Goal: Task Accomplishment & Management: Use online tool/utility

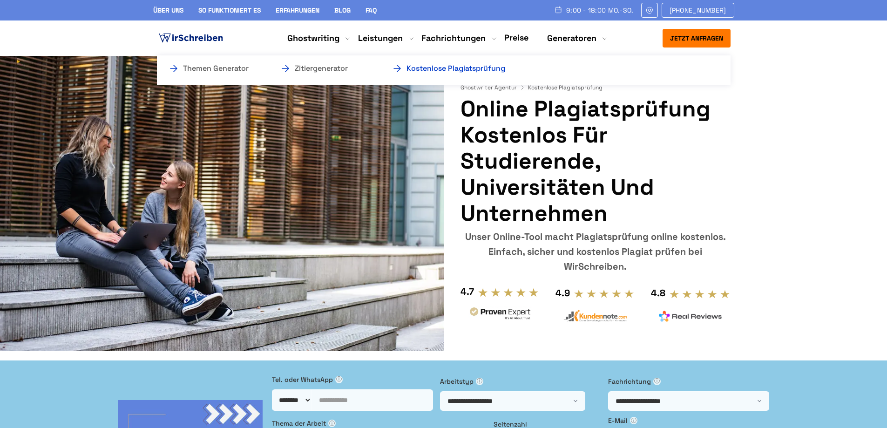
click at [475, 66] on link "Kostenlose Plagiatsprüfung" at bounding box center [437, 68] width 93 height 11
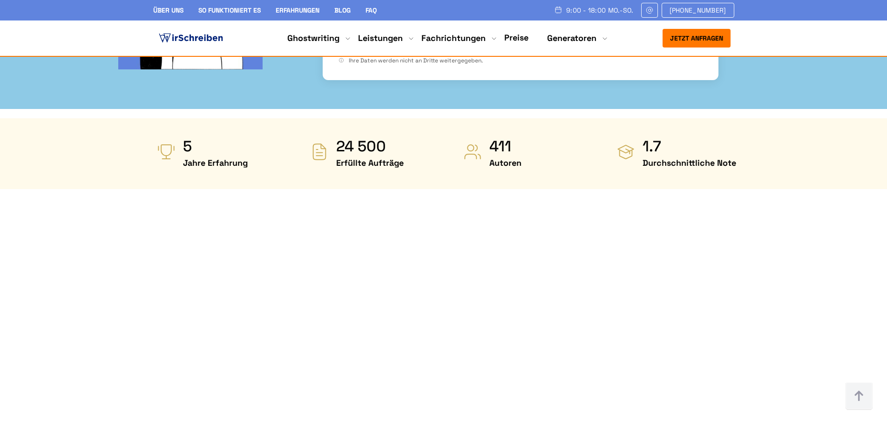
scroll to position [465, 0]
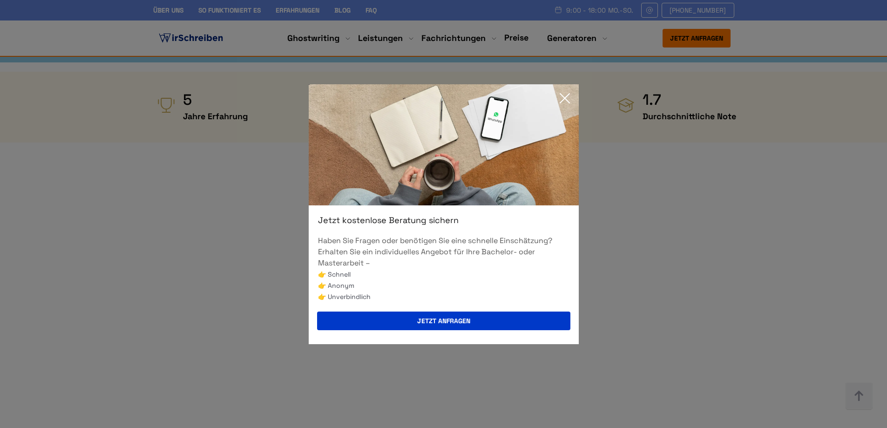
click at [563, 99] on icon at bounding box center [564, 98] width 9 height 9
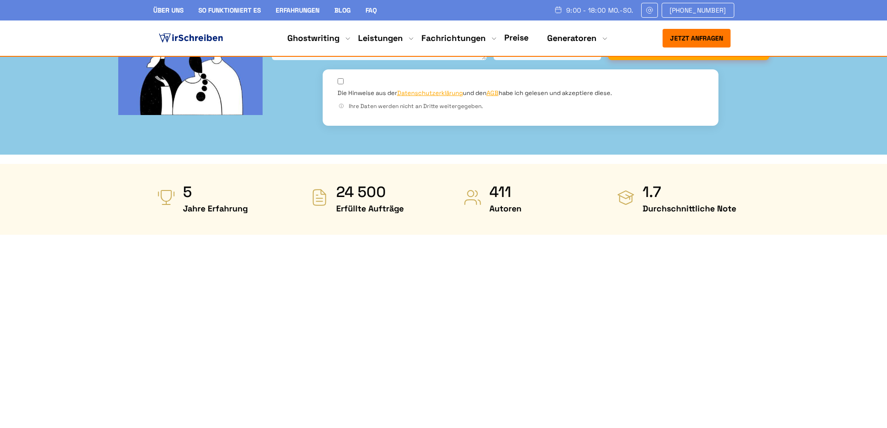
scroll to position [372, 0]
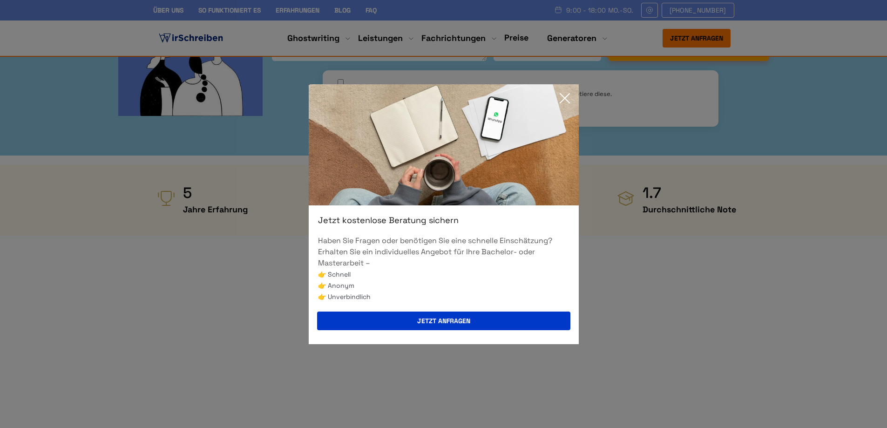
click at [561, 100] on icon at bounding box center [564, 98] width 19 height 19
